Goal: Entertainment & Leisure: Browse casually

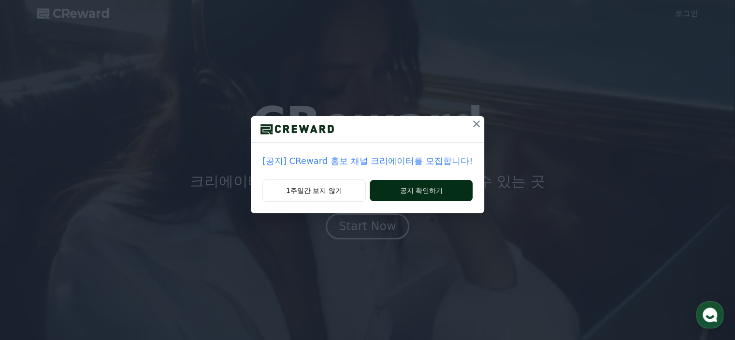
click at [412, 191] on button "공지 확인하기" at bounding box center [421, 190] width 103 height 21
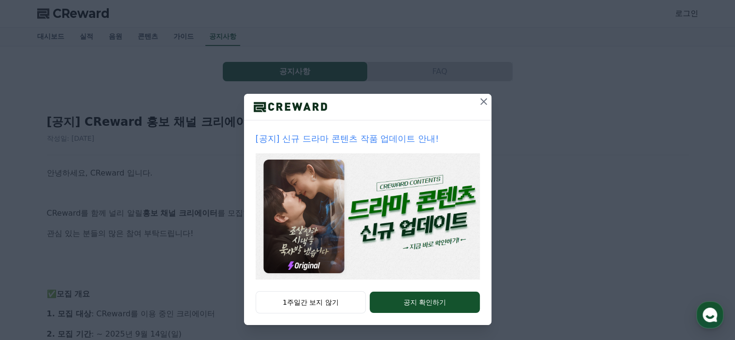
scroll to position [48, 0]
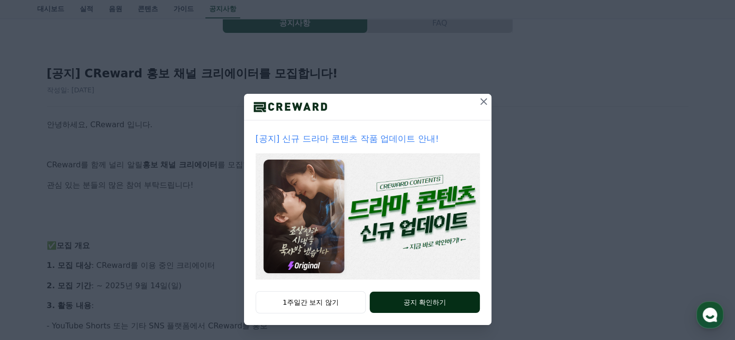
click at [383, 299] on button "공지 확인하기" at bounding box center [425, 302] width 110 height 21
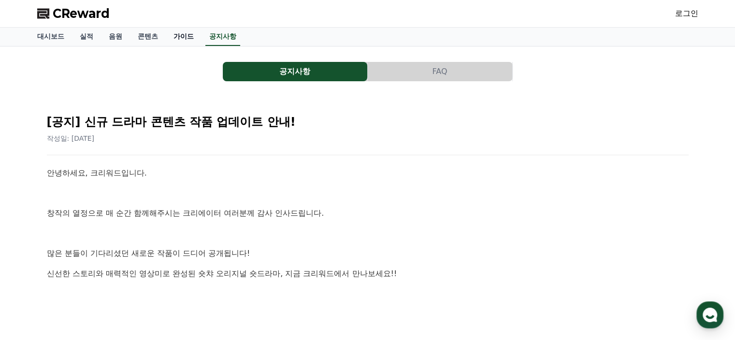
click at [184, 36] on link "가이드" at bounding box center [184, 37] width 36 height 18
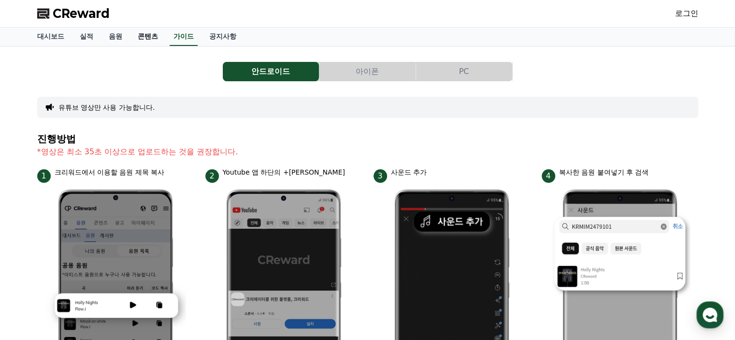
click at [149, 36] on link "콘텐츠" at bounding box center [148, 37] width 36 height 18
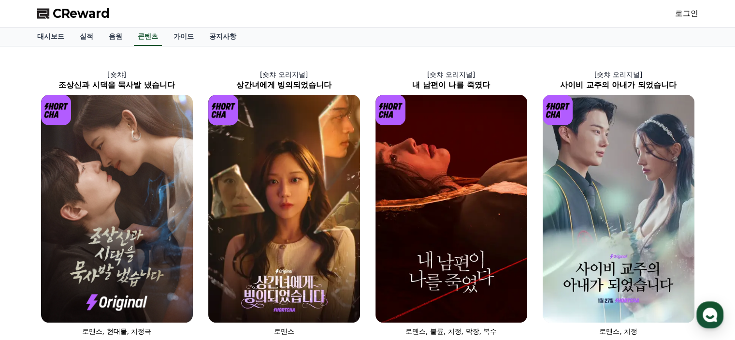
scroll to position [290, 0]
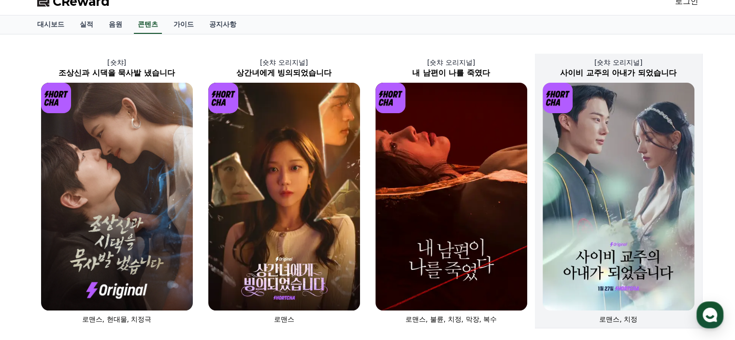
scroll to position [0, 0]
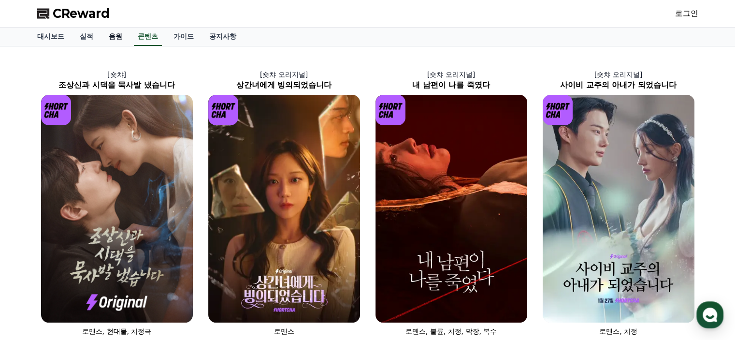
click at [120, 37] on link "음원" at bounding box center [115, 37] width 29 height 18
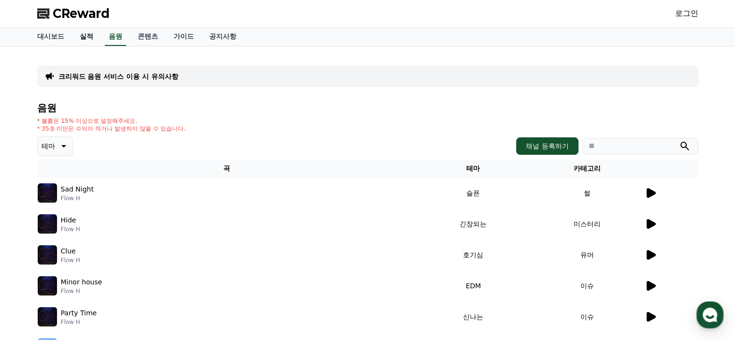
click at [90, 43] on link "실적" at bounding box center [86, 37] width 29 height 18
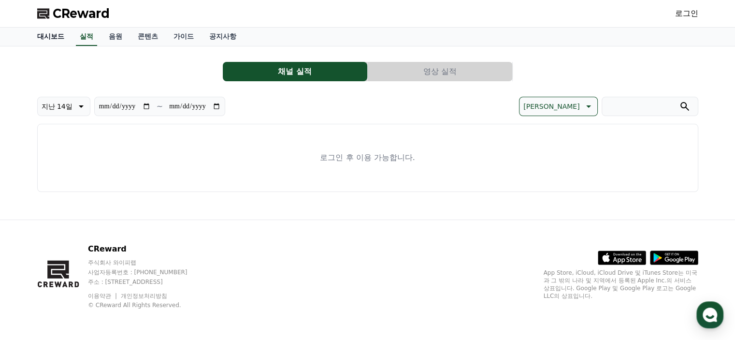
click at [53, 41] on link "대시보드" at bounding box center [50, 37] width 43 height 18
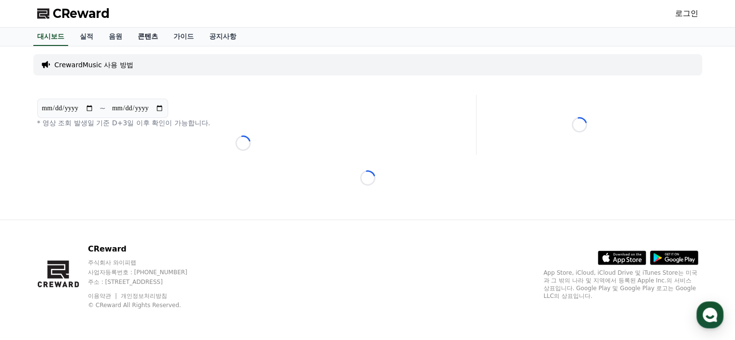
click at [156, 39] on link "콘텐츠" at bounding box center [148, 37] width 36 height 18
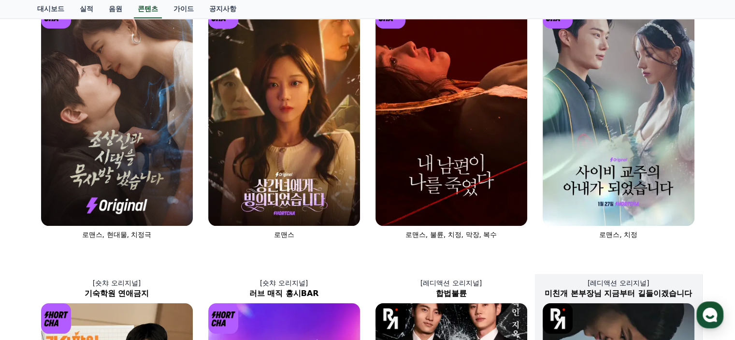
scroll to position [338, 0]
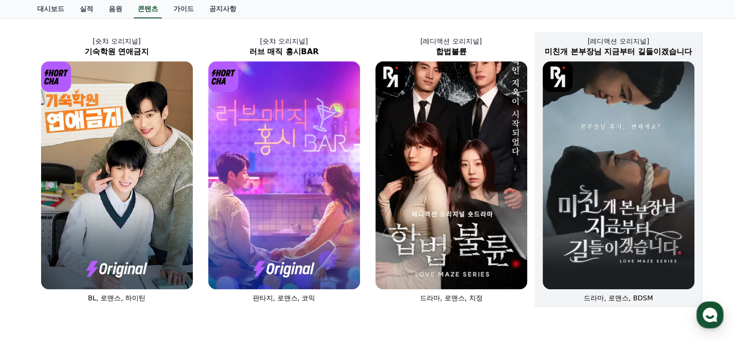
click at [598, 151] on img at bounding box center [619, 175] width 152 height 228
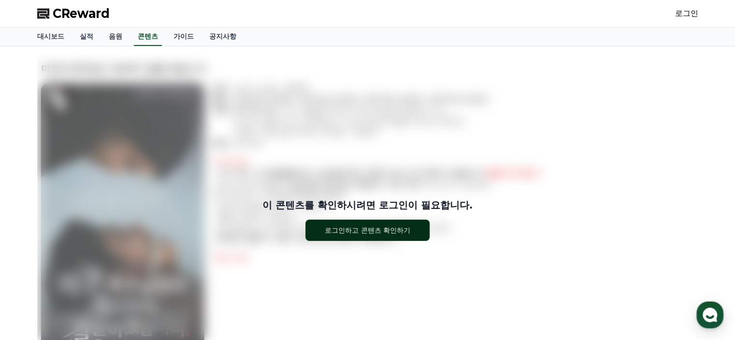
click at [380, 231] on div "로그인하고 콘텐츠 확인하기" at bounding box center [368, 230] width 86 height 10
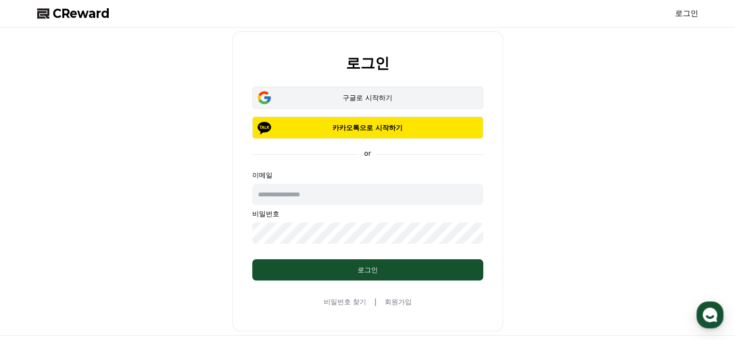
click at [374, 94] on div "구글로 시작하기" at bounding box center [367, 98] width 203 height 10
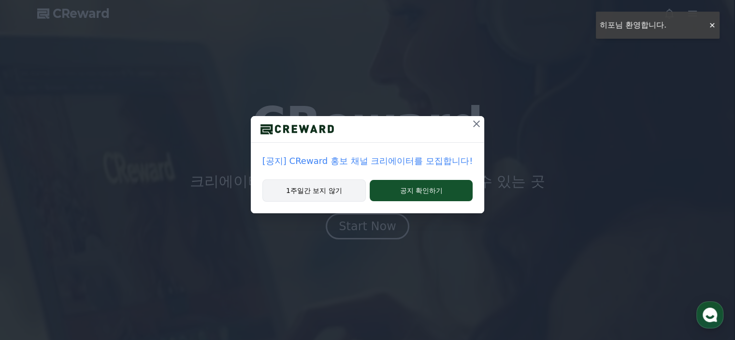
click at [344, 193] on button "1주일간 보지 않기" at bounding box center [314, 190] width 103 height 22
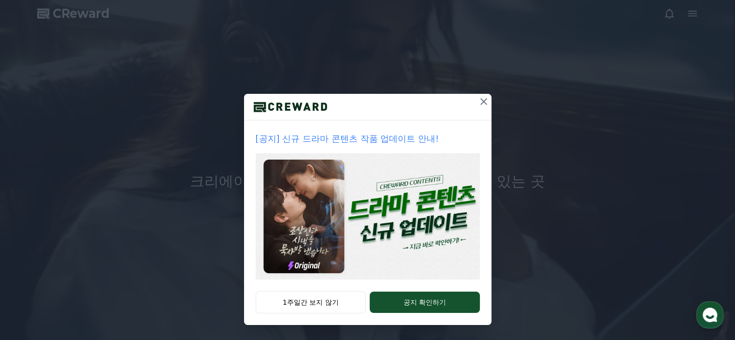
scroll to position [48, 0]
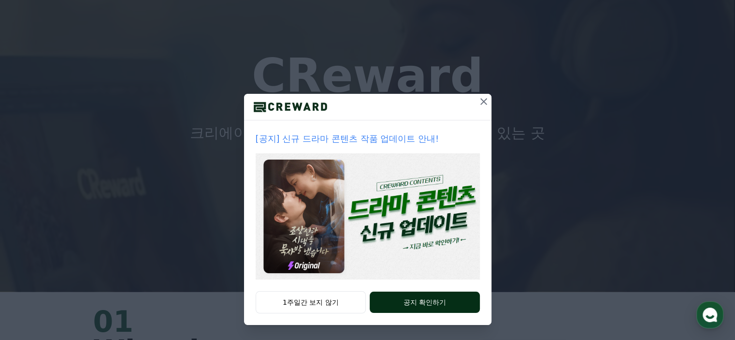
click at [417, 303] on button "공지 확인하기" at bounding box center [425, 302] width 110 height 21
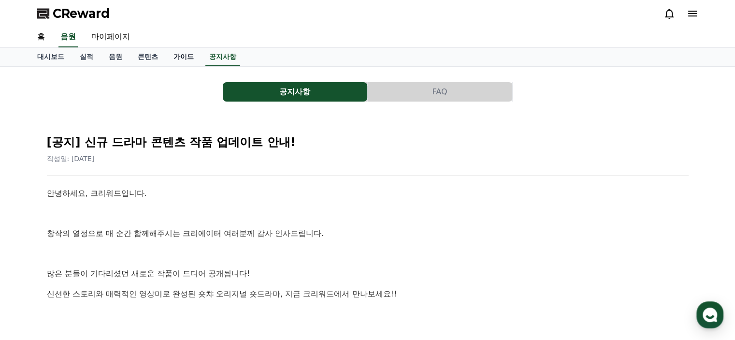
click at [185, 48] on link "가이드" at bounding box center [184, 57] width 36 height 18
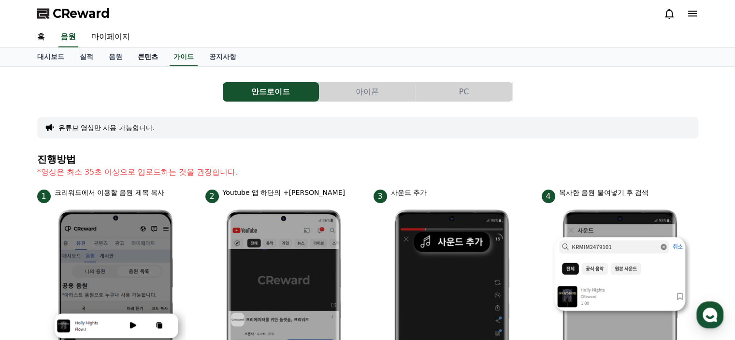
click at [152, 54] on link "콘텐츠" at bounding box center [148, 57] width 36 height 18
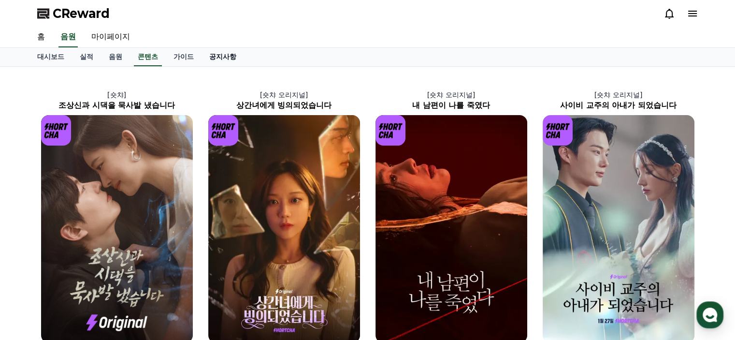
click at [234, 63] on link "공지사항" at bounding box center [223, 57] width 43 height 18
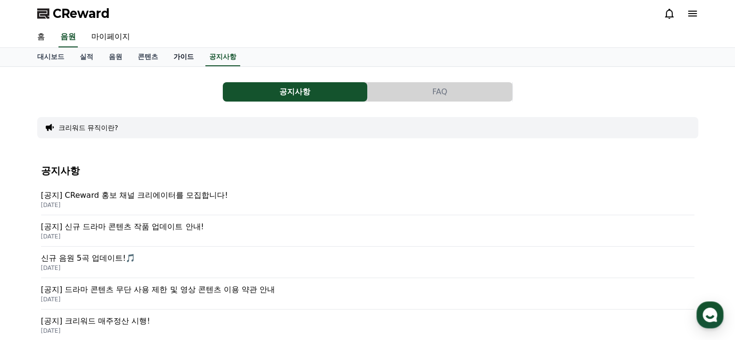
click at [178, 58] on link "가이드" at bounding box center [184, 57] width 36 height 18
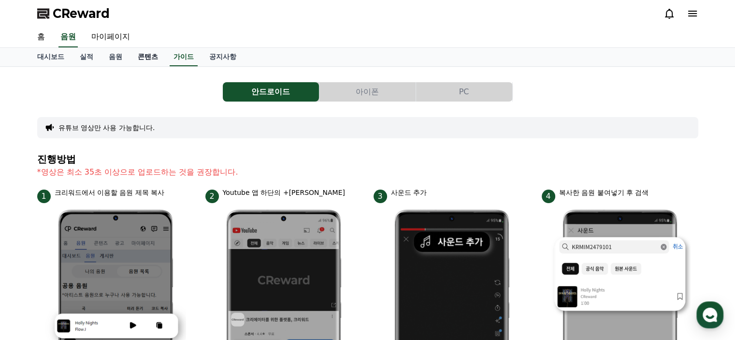
click at [132, 56] on link "콘텐츠" at bounding box center [148, 57] width 36 height 18
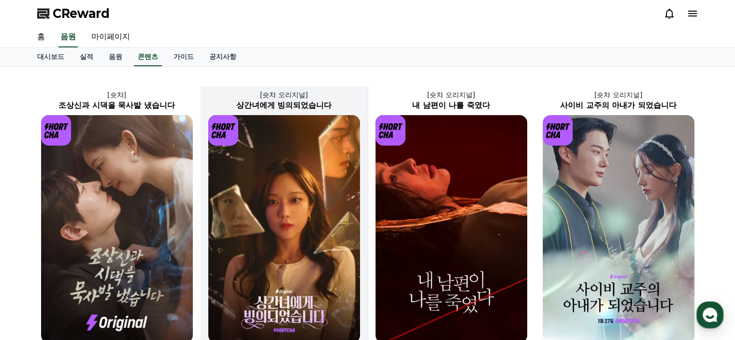
click at [248, 188] on img at bounding box center [284, 229] width 152 height 228
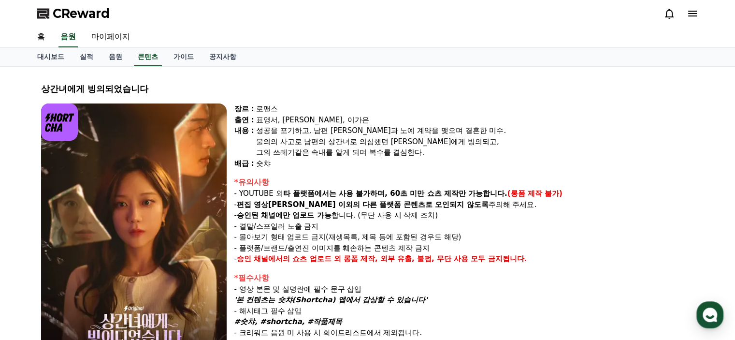
click at [323, 154] on div "그의 쓰레기같은 속내를 알게 되며 복수를 결심한다." at bounding box center [475, 152] width 438 height 11
click at [379, 161] on div "숏챠" at bounding box center [475, 163] width 438 height 11
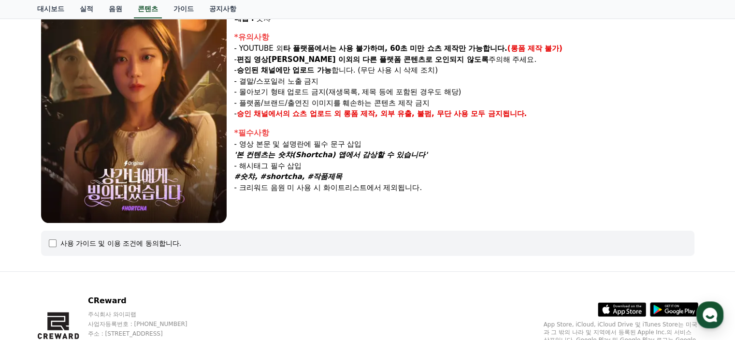
scroll to position [196, 0]
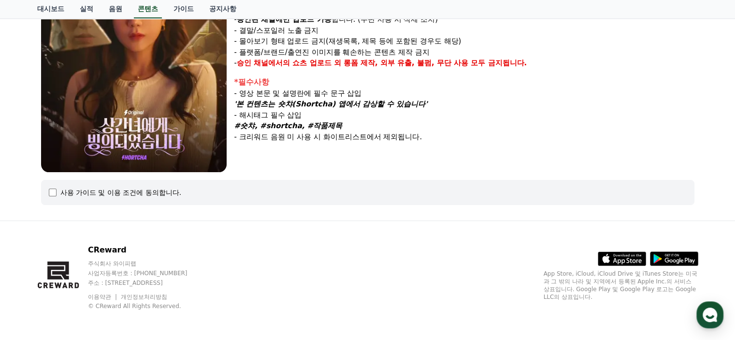
click at [353, 158] on div "장르 : 로맨스 출연 : 표영서, [PERSON_NAME], [PERSON_NAME]은 [PERSON_NAME] : 성공을 포기하고, 남편 […" at bounding box center [464, 40] width 460 height 264
